Goal: Check status

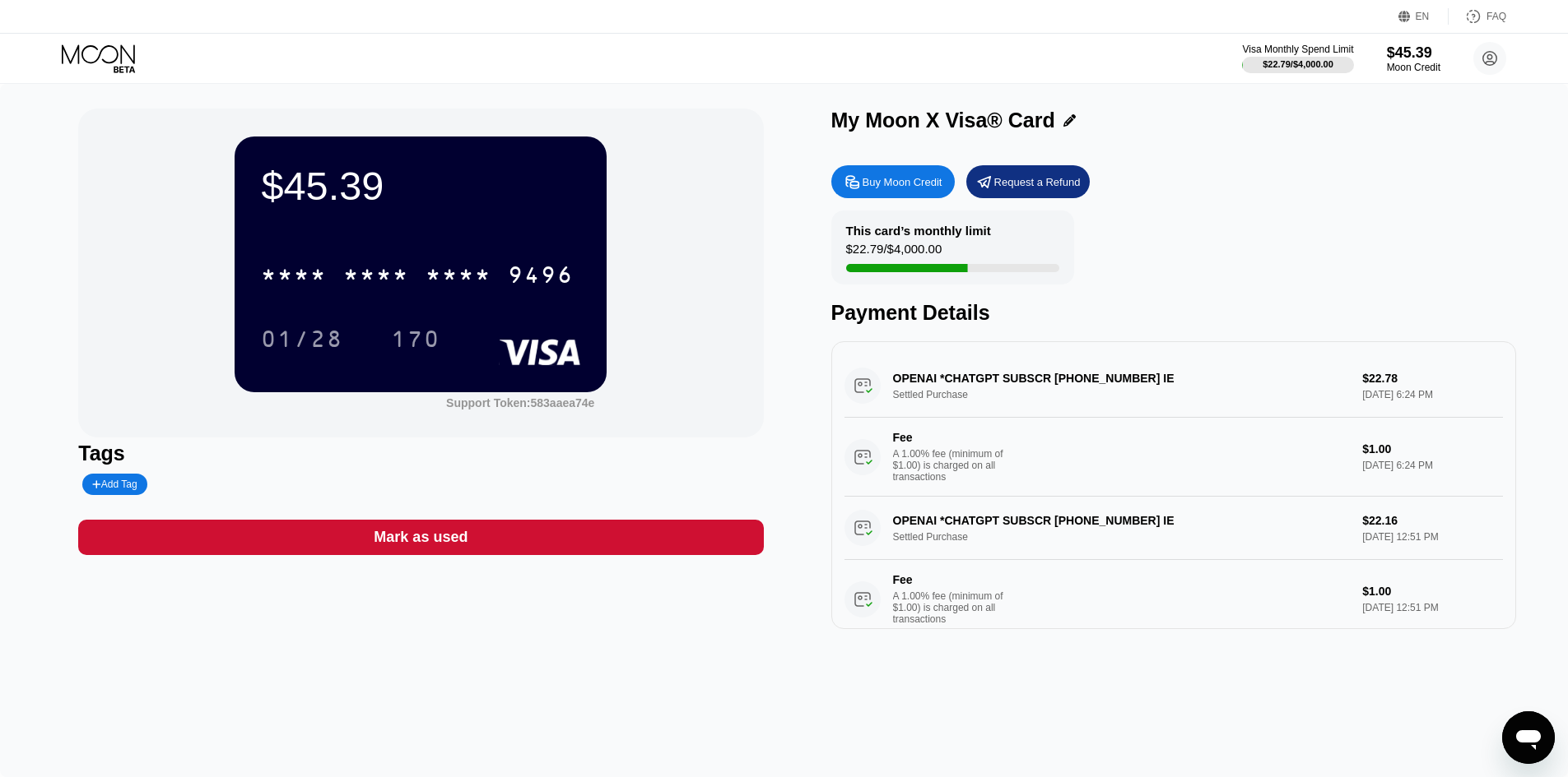
drag, startPoint x: 999, startPoint y: 233, endPoint x: 851, endPoint y: 242, distance: 148.3
click at [851, 242] on div "This card’s monthly limit $22.79 / $4,000.00" at bounding box center [952, 247] width 243 height 74
drag, startPoint x: 848, startPoint y: 232, endPoint x: 910, endPoint y: 235, distance: 62.1
click at [908, 235] on div "This card’s monthly limit" at bounding box center [918, 230] width 145 height 14
click at [910, 235] on div "This card’s monthly limit" at bounding box center [918, 230] width 145 height 14
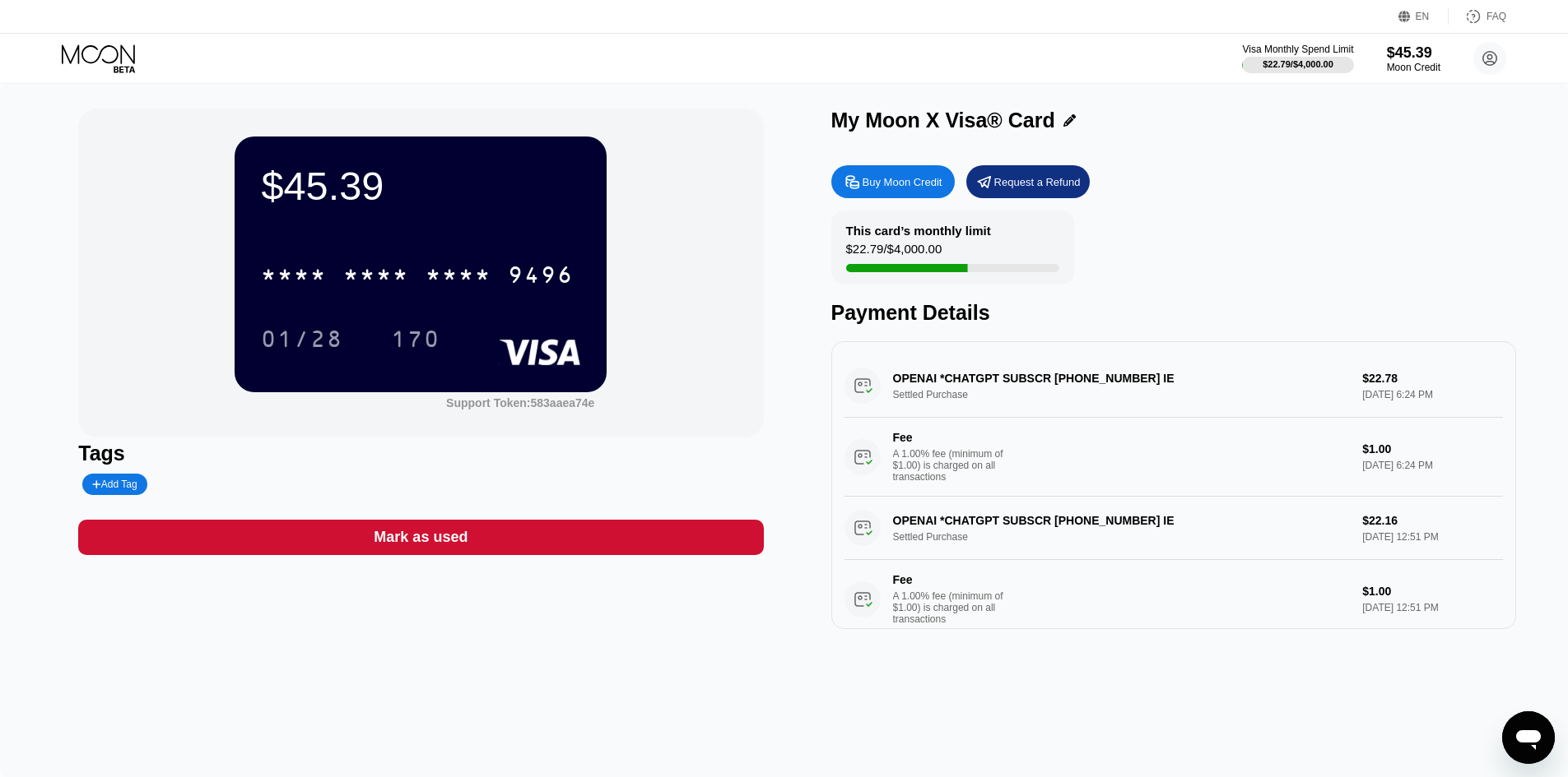
click at [958, 272] on div at bounding box center [906, 268] width 122 height 9
click at [894, 235] on div "This card’s monthly limit" at bounding box center [918, 230] width 145 height 14
